Goal: Task Accomplishment & Management: Use online tool/utility

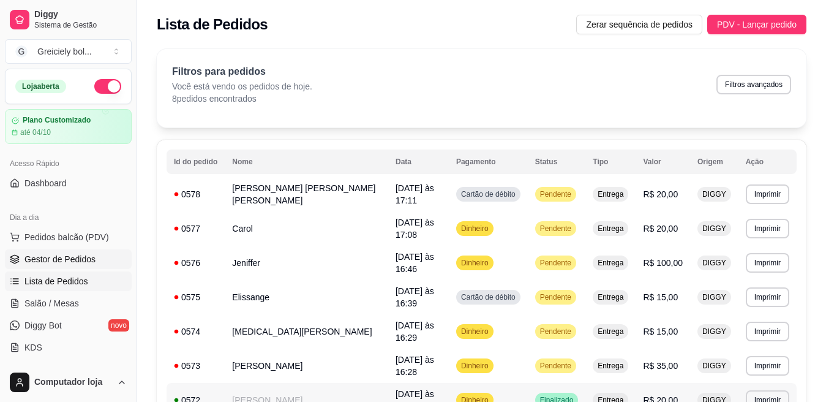
click at [59, 250] on link "Gestor de Pedidos" at bounding box center [68, 259] width 127 height 20
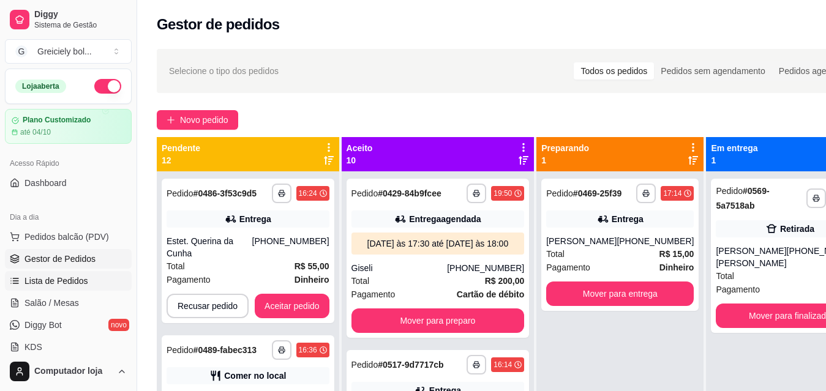
click at [56, 275] on span "Lista de Pedidos" at bounding box center [56, 281] width 64 height 12
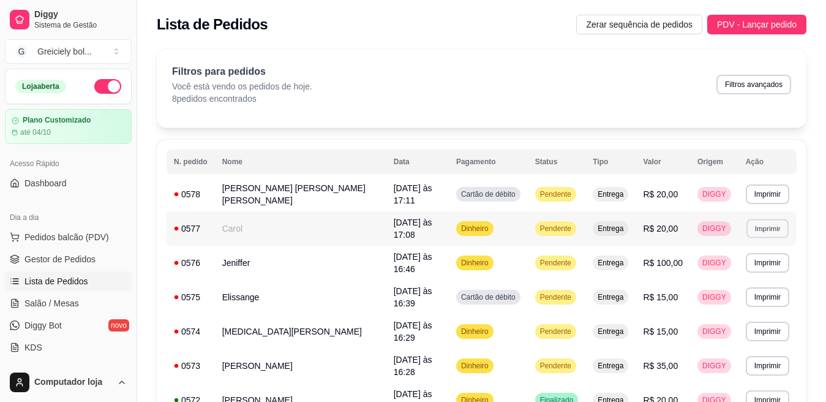
click at [761, 219] on button "Imprimir" at bounding box center [767, 228] width 42 height 19
click at [756, 255] on button "IMPRESSORA" at bounding box center [744, 263] width 86 height 19
click at [768, 188] on button "Imprimir" at bounding box center [767, 193] width 42 height 19
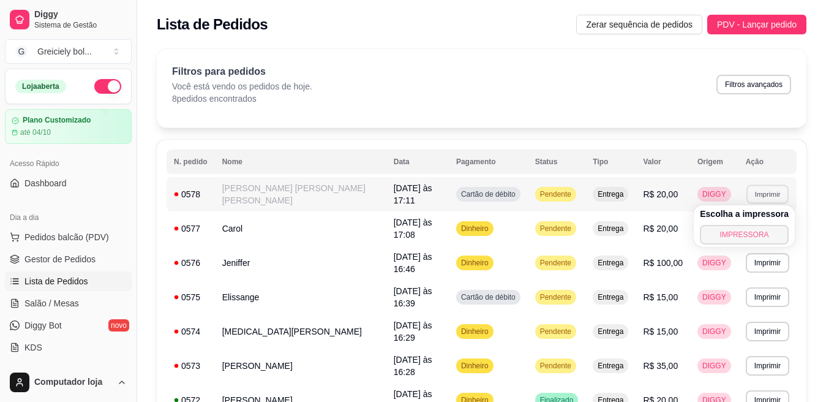
click at [739, 231] on button "IMPRESSORA" at bounding box center [744, 235] width 89 height 20
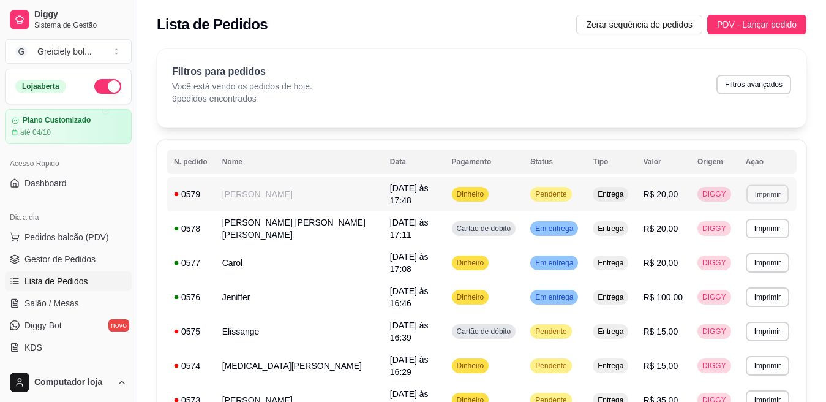
click at [760, 185] on button "Imprimir" at bounding box center [767, 193] width 42 height 19
click at [753, 237] on button "IMPRESSORA" at bounding box center [744, 234] width 86 height 19
